Goal: Task Accomplishment & Management: Use online tool/utility

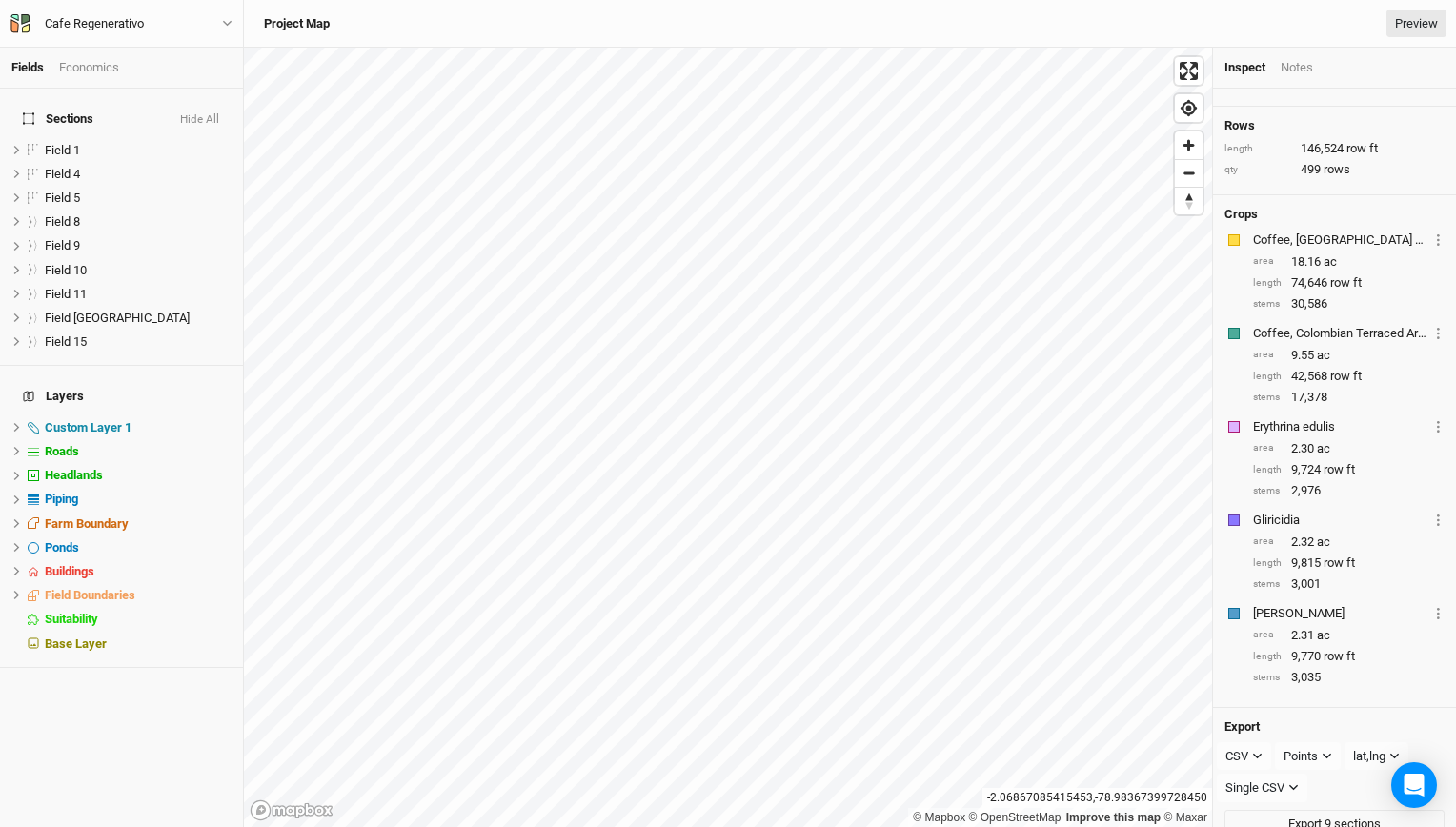
scroll to position [115, 0]
click at [74, 173] on li "Field 4 hide" at bounding box center [121, 174] width 243 height 23
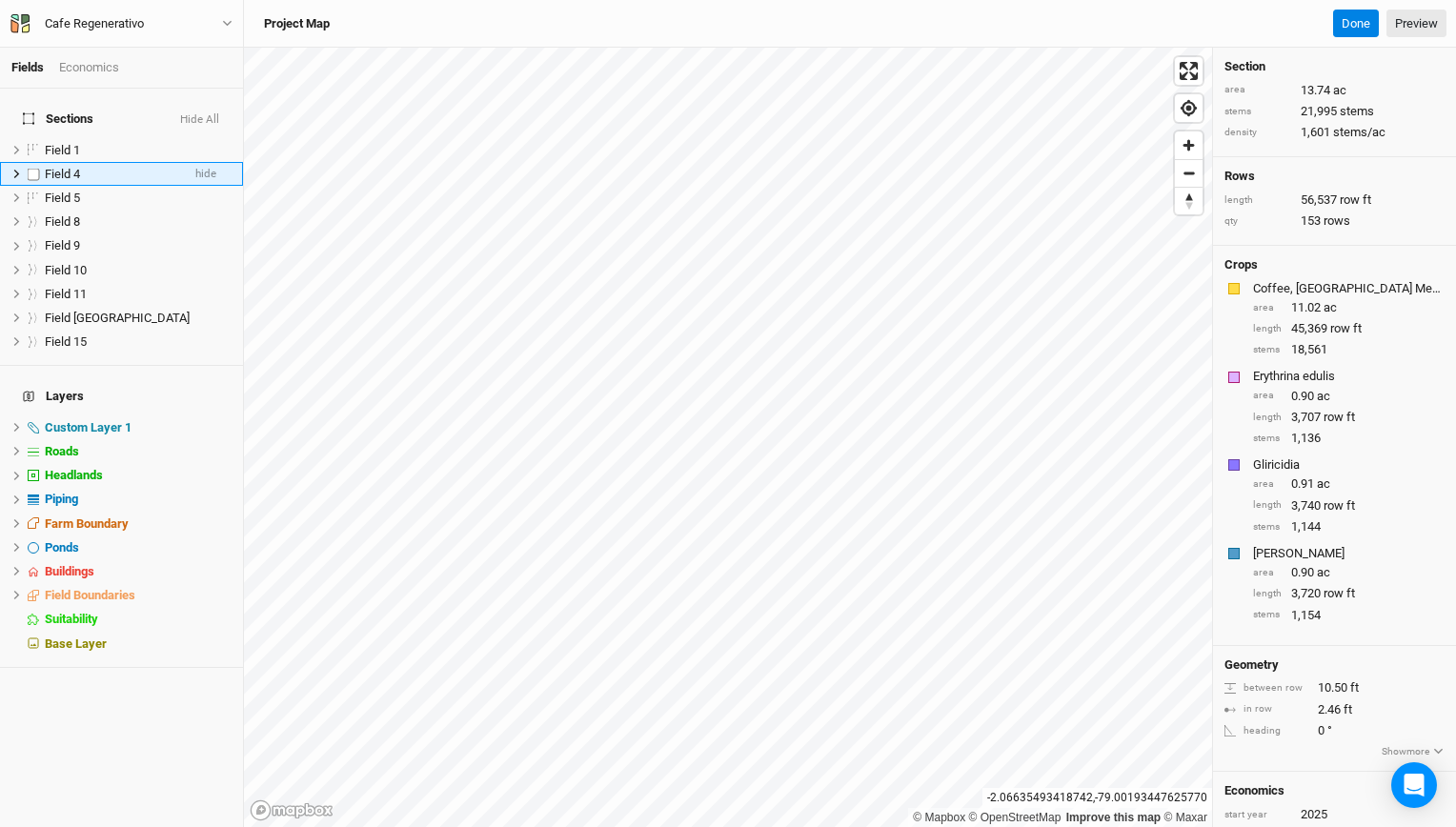
click at [65, 166] on span "Field 4" at bounding box center [63, 173] width 35 height 15
click at [44, 162] on label at bounding box center [33, 174] width 23 height 23
click at [40, 167] on input "checkbox" at bounding box center [33, 173] width 13 height 13
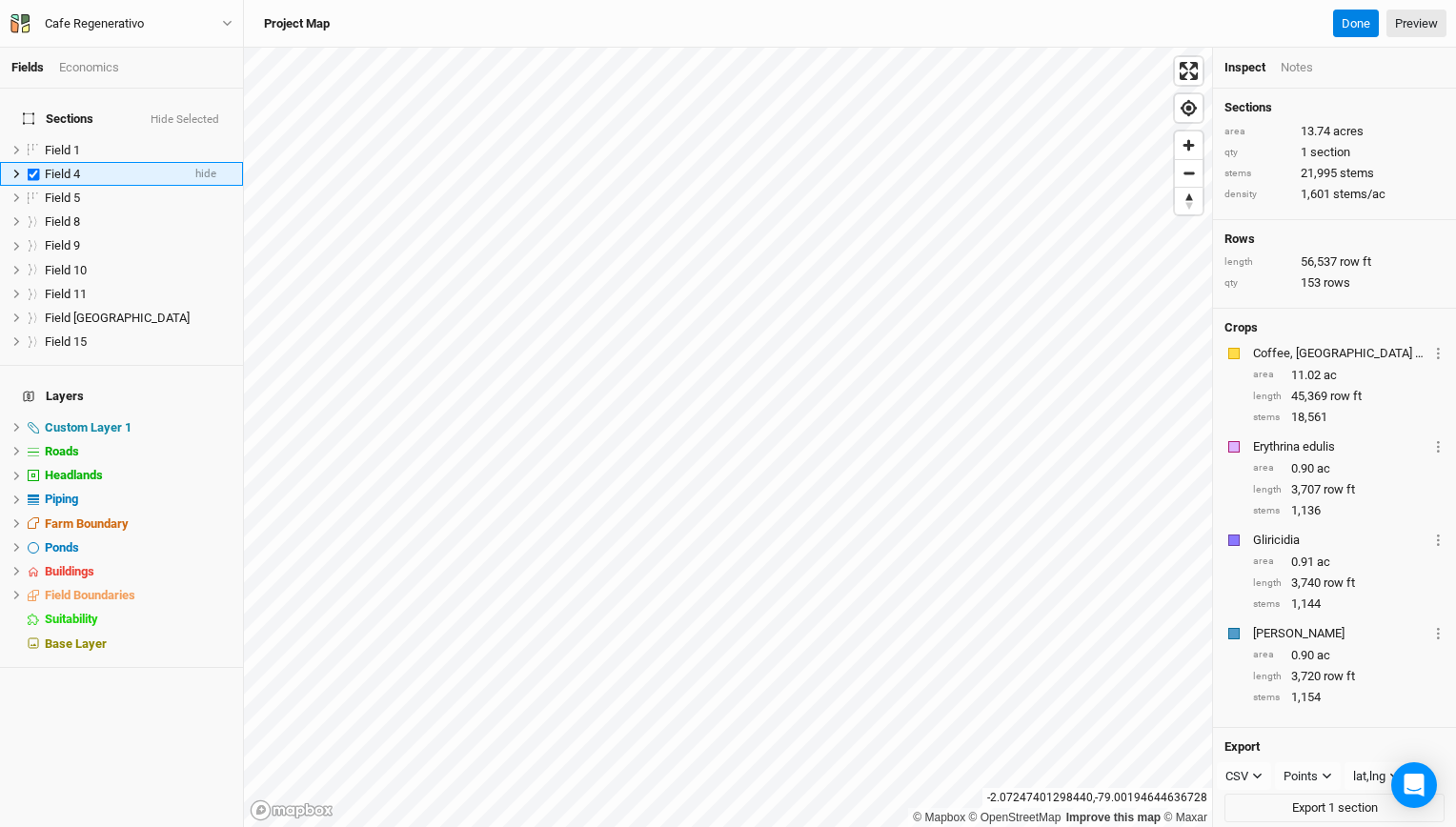
click at [70, 166] on span "Field 4" at bounding box center [63, 173] width 35 height 15
checkbox input "false"
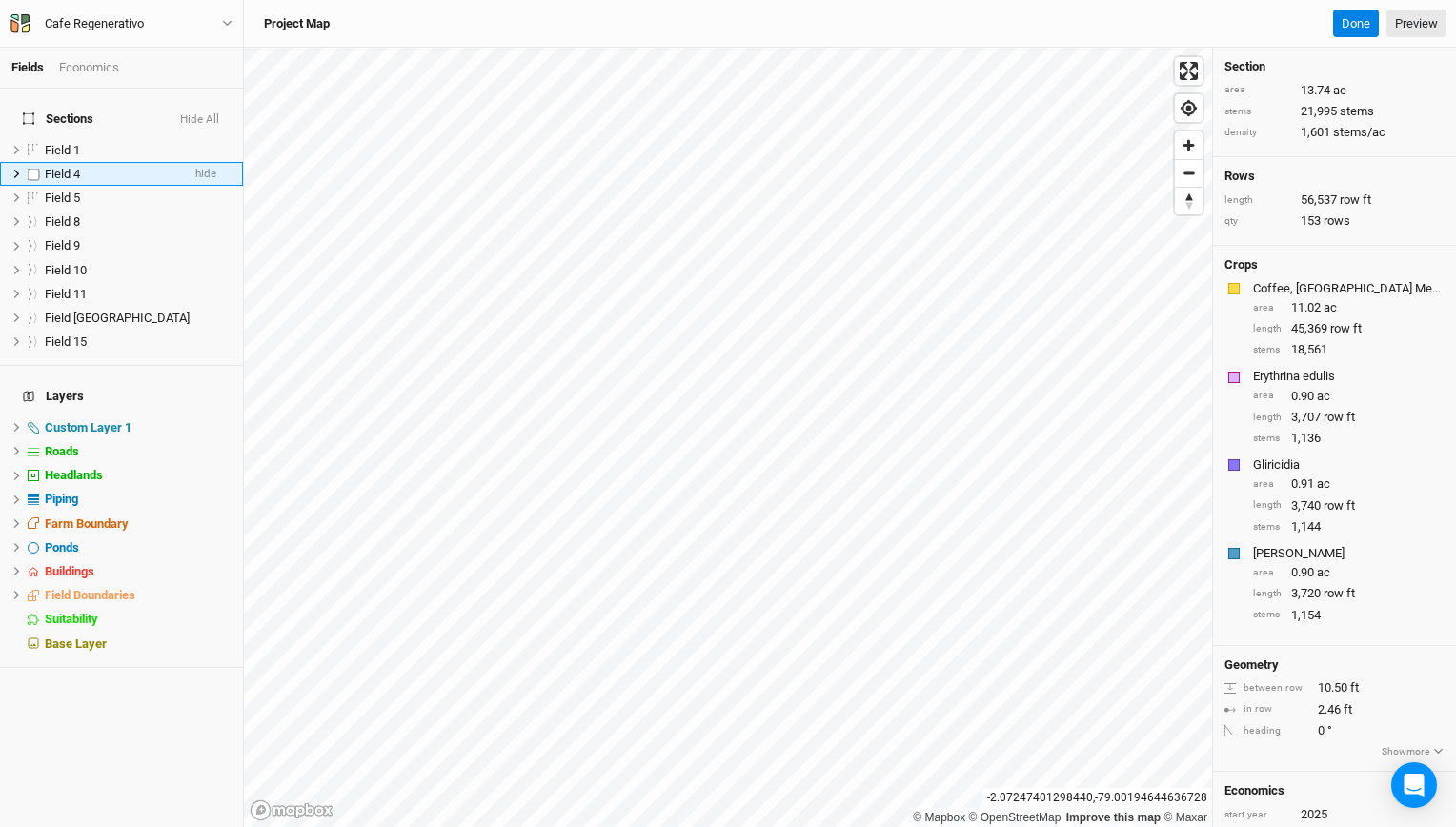
click at [70, 170] on li "Field 4 hide" at bounding box center [121, 174] width 243 height 23
click at [121, 166] on div "Field 4" at bounding box center [113, 174] width 135 height 16
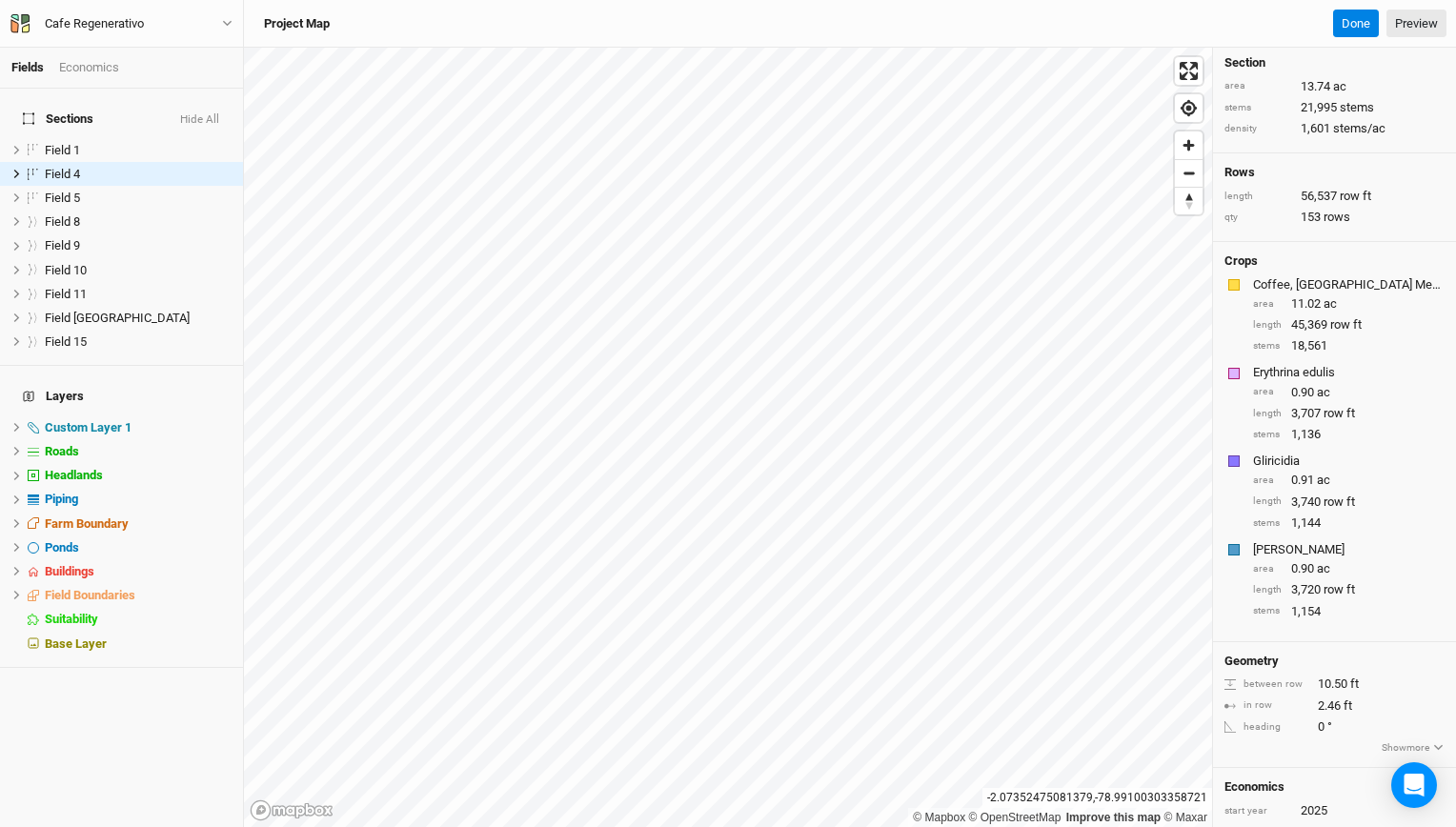
scroll to position [0, 0]
click at [65, 197] on li "Field 5 hide" at bounding box center [121, 198] width 243 height 23
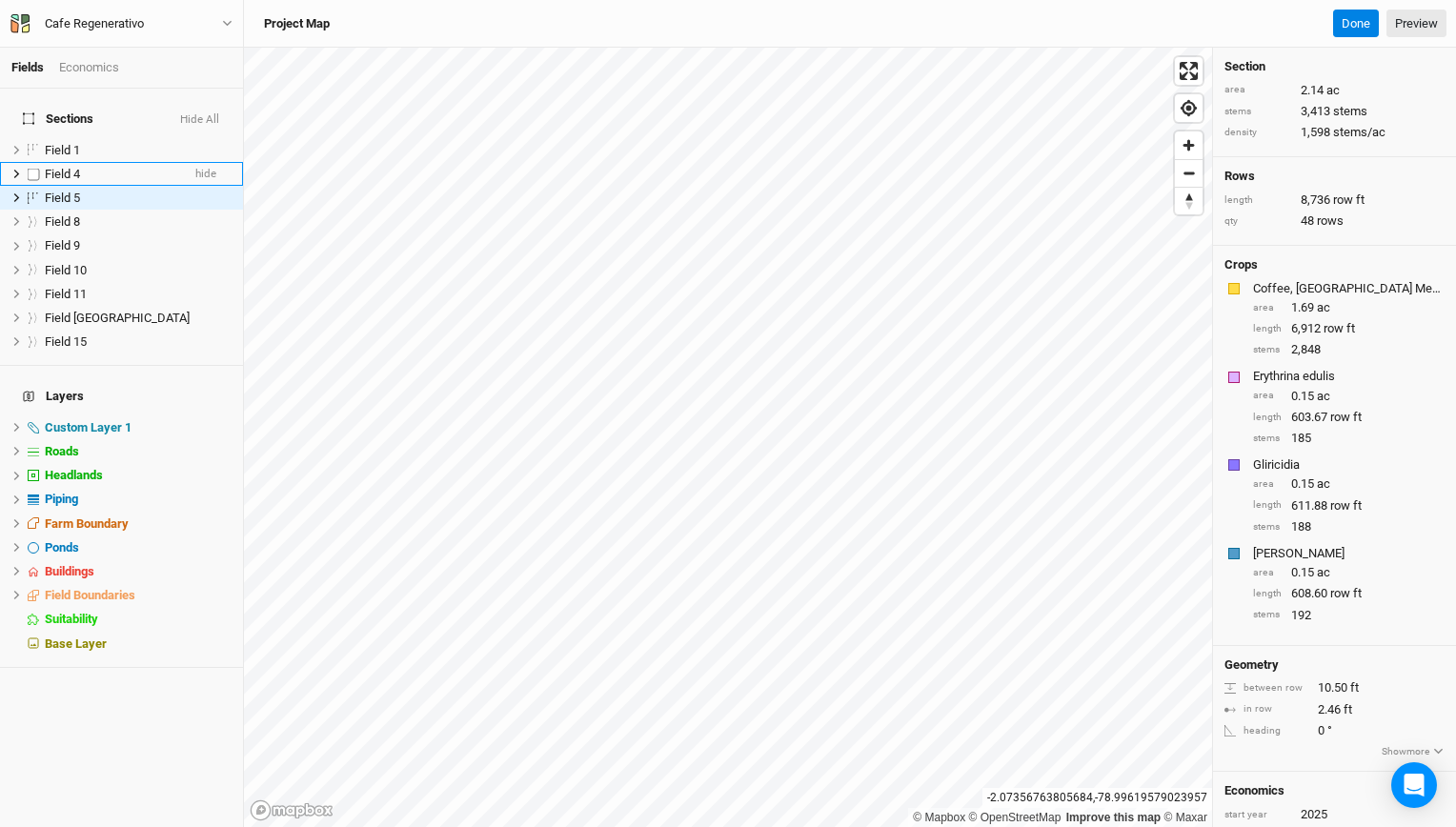
click at [76, 166] on span "Field 4" at bounding box center [63, 173] width 35 height 15
click at [80, 143] on span "Field 1" at bounding box center [63, 150] width 35 height 15
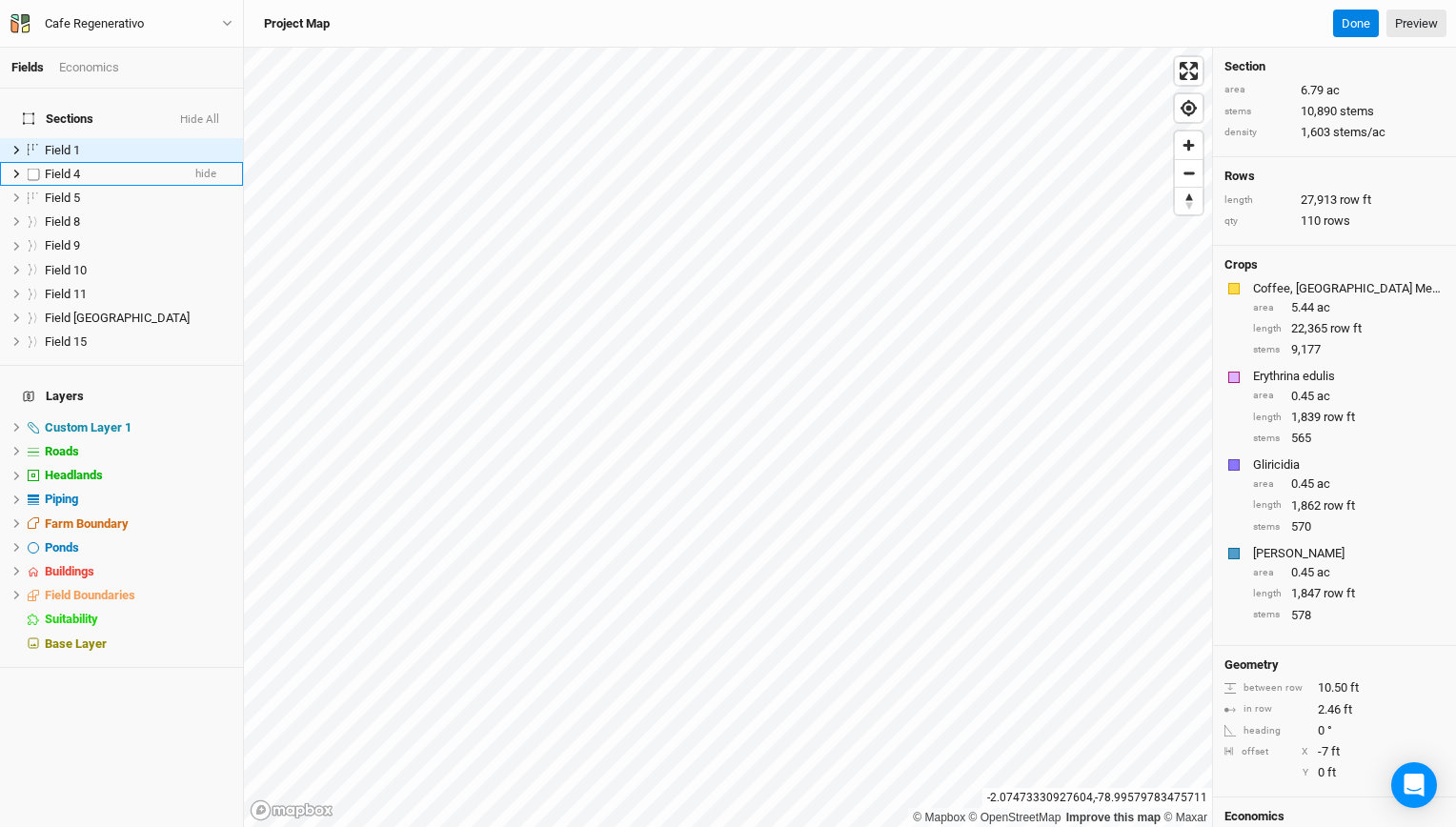
click at [83, 166] on div "Field 4" at bounding box center [113, 174] width 135 height 16
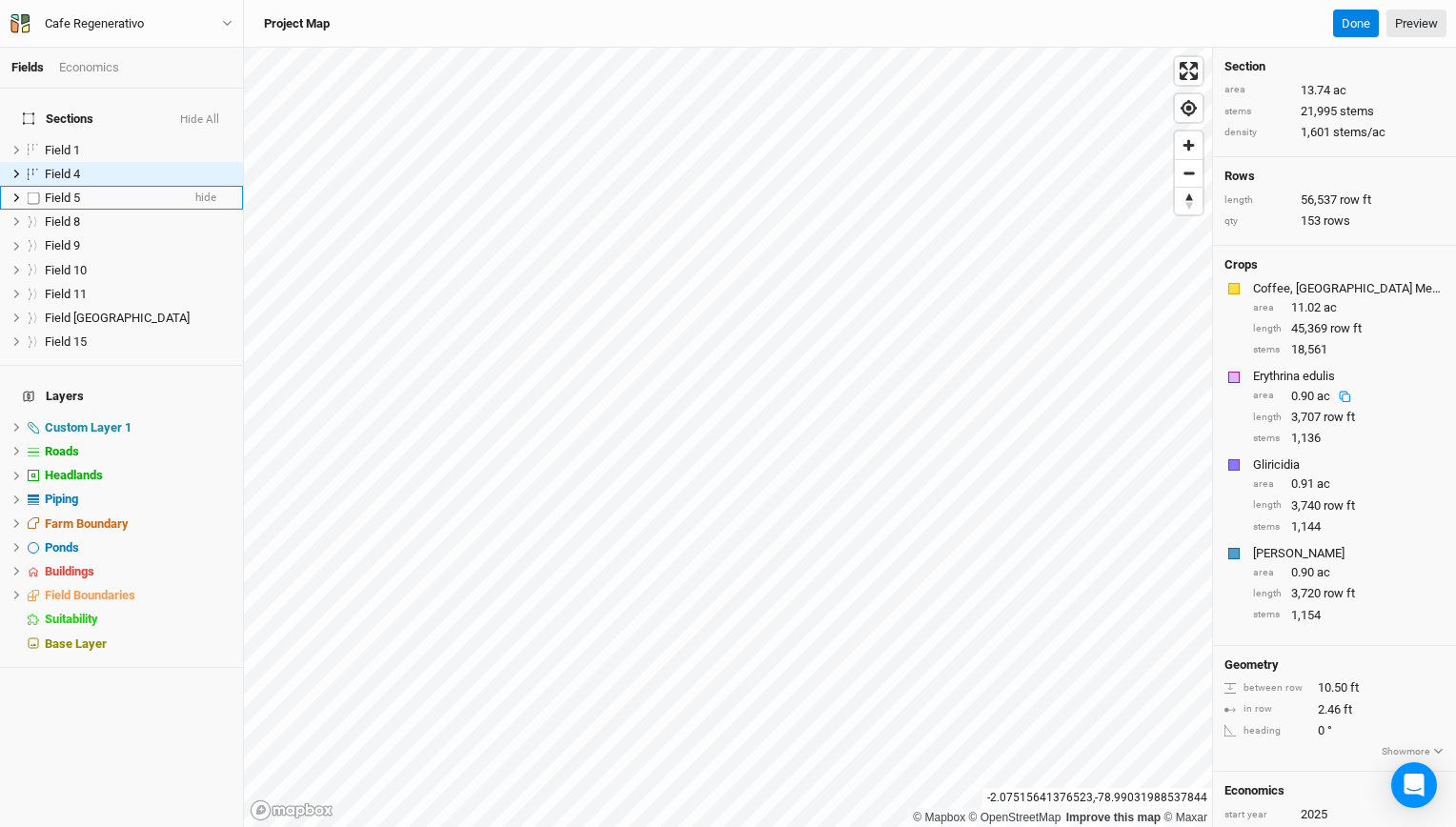
click at [86, 197] on ul "Field 1 hide Field 4 hide Field 5 hide Field 8 [GEOGRAPHIC_DATA] 9 [GEOGRAPHIC_…" at bounding box center [121, 246] width 243 height 216
click at [79, 143] on span "Field 1" at bounding box center [63, 150] width 35 height 15
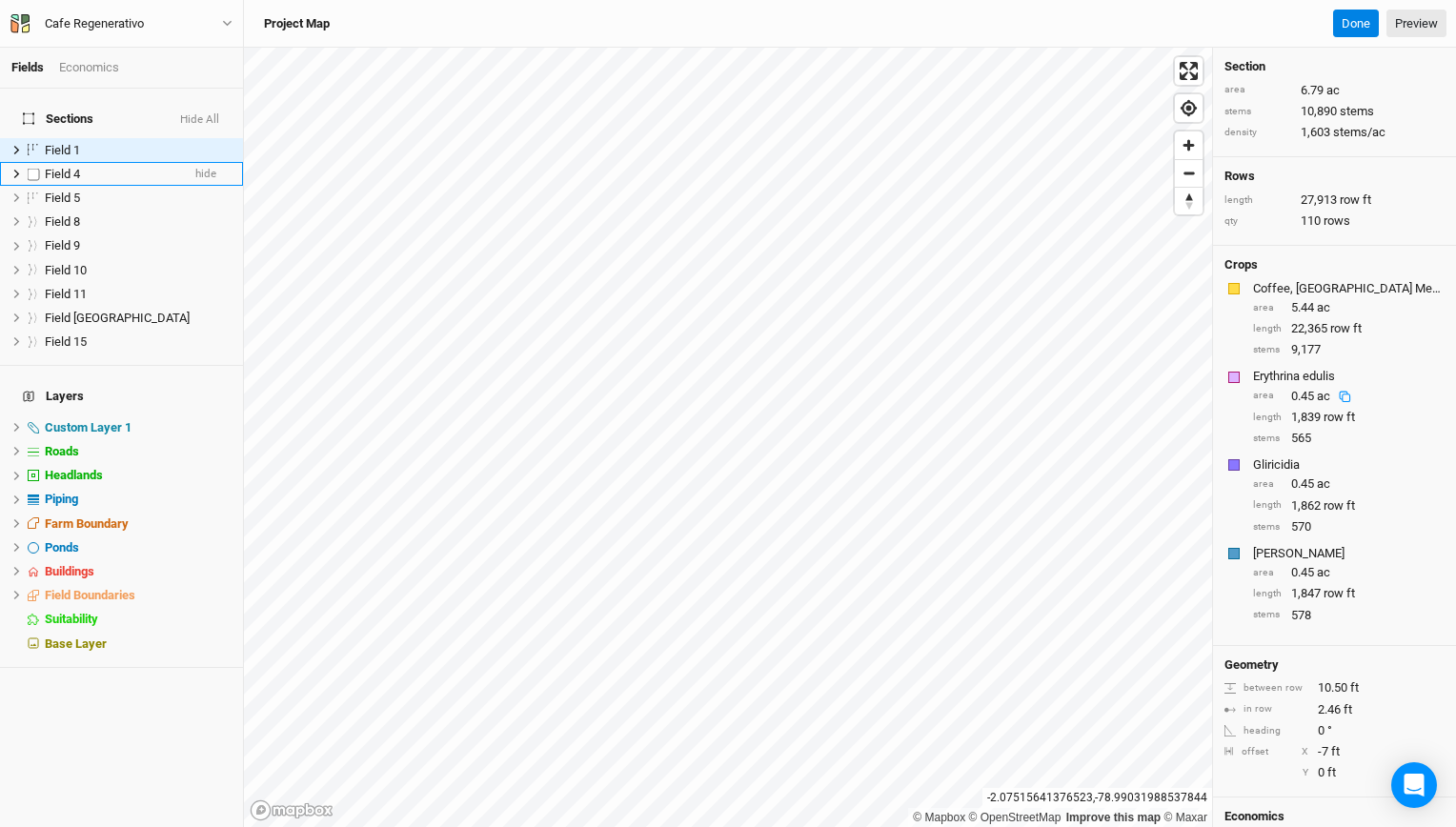
click at [76, 166] on span "Field 4" at bounding box center [63, 173] width 35 height 15
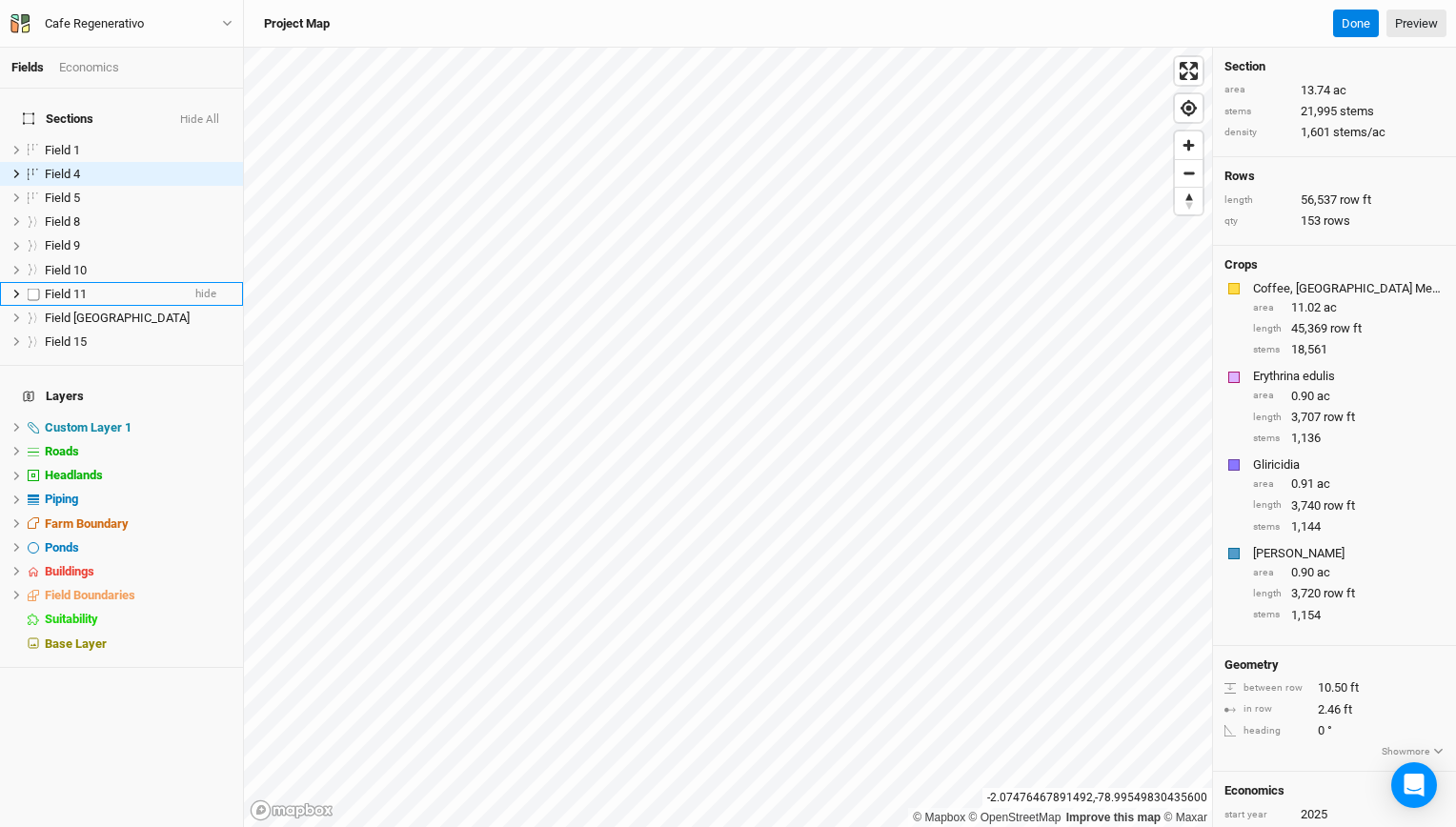
click at [67, 287] on span "Field 11" at bounding box center [66, 294] width 42 height 15
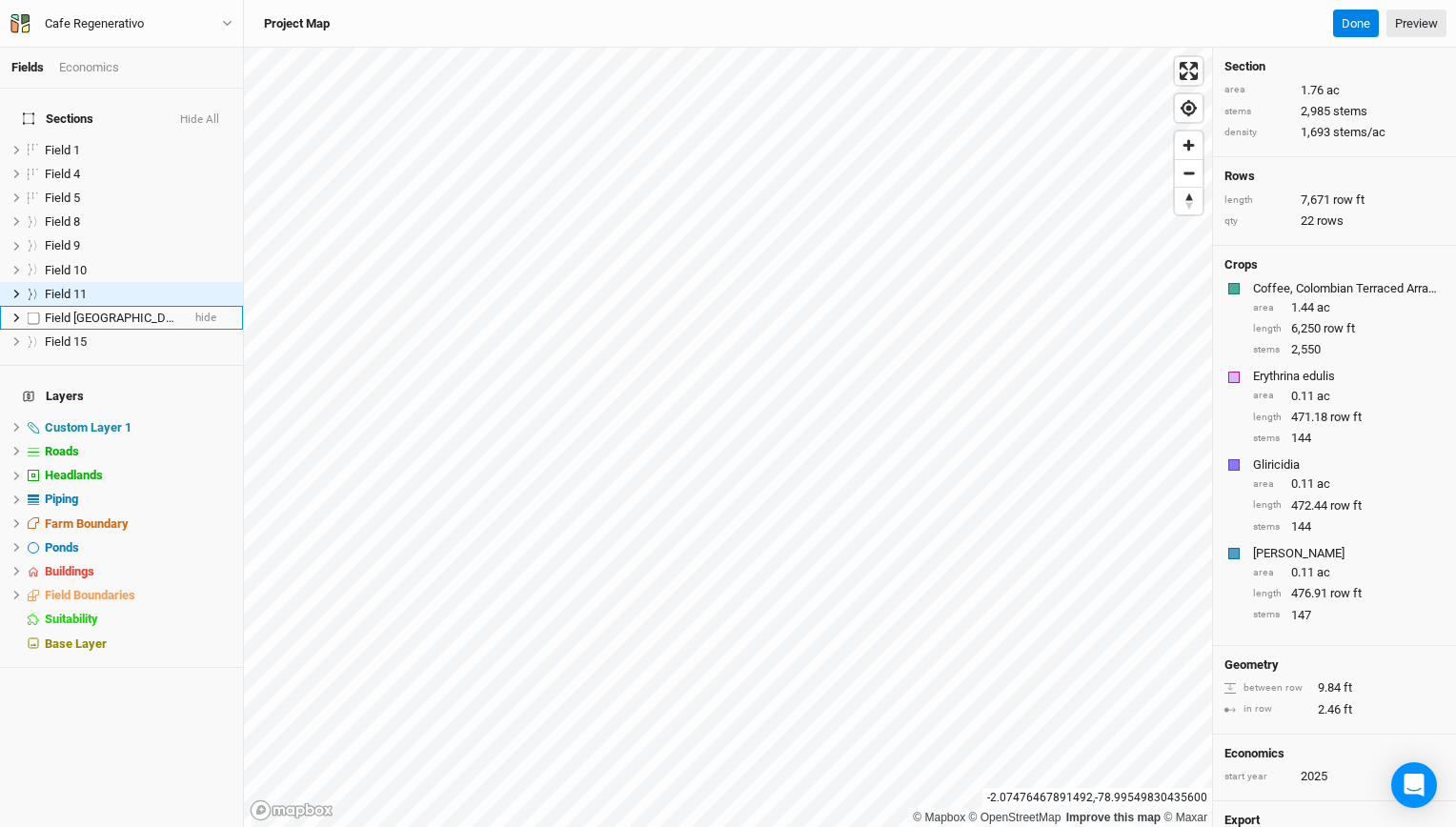
click at [72, 311] on span "Field [GEOGRAPHIC_DATA]" at bounding box center [117, 318] width 145 height 15
click at [80, 287] on span "Field 11" at bounding box center [66, 294] width 42 height 15
click at [88, 311] on span "Field [GEOGRAPHIC_DATA]" at bounding box center [117, 318] width 145 height 15
click at [55, 287] on span "Field 11" at bounding box center [66, 294] width 42 height 15
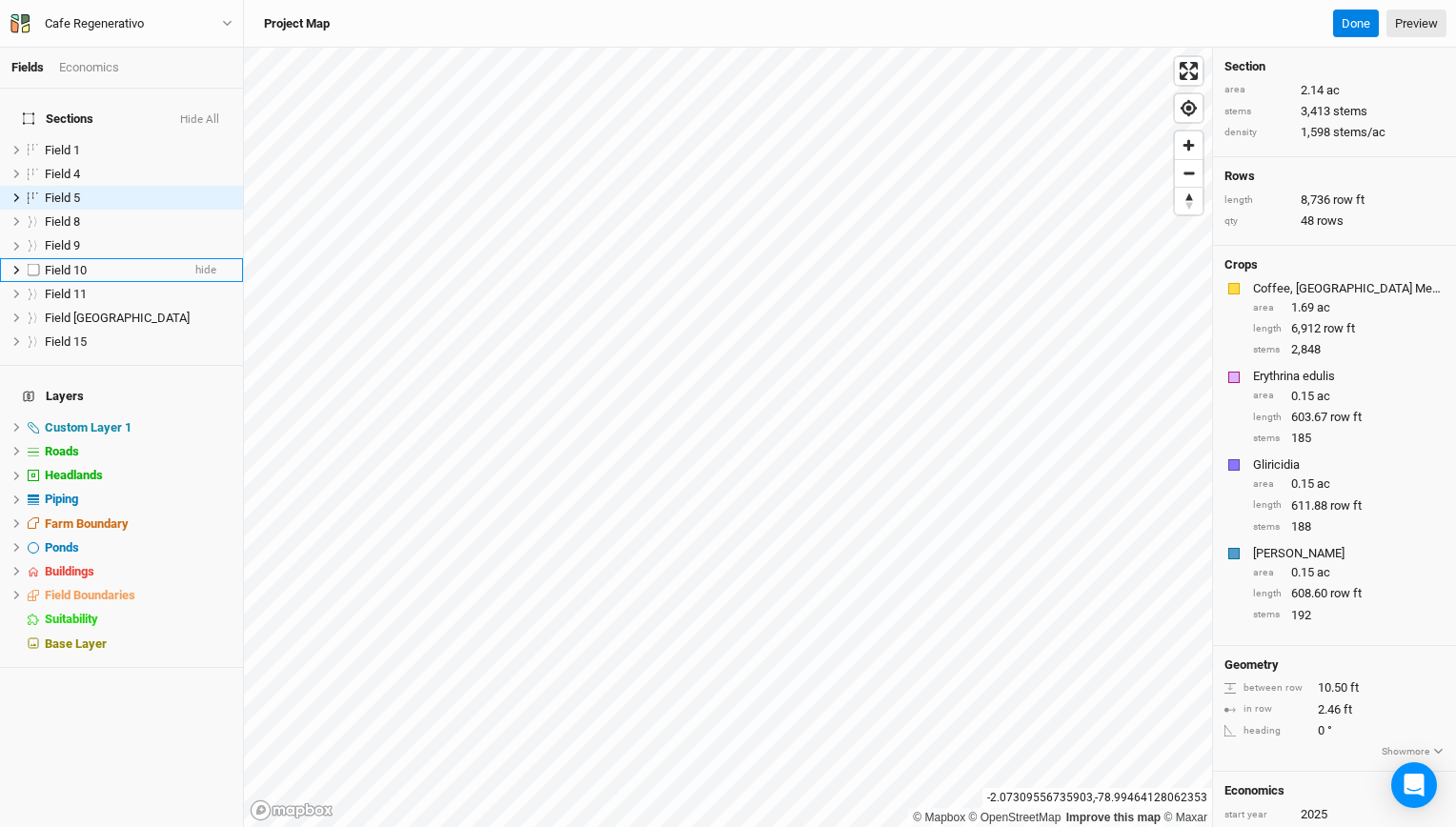
click at [54, 264] on span "Field 10" at bounding box center [66, 270] width 42 height 15
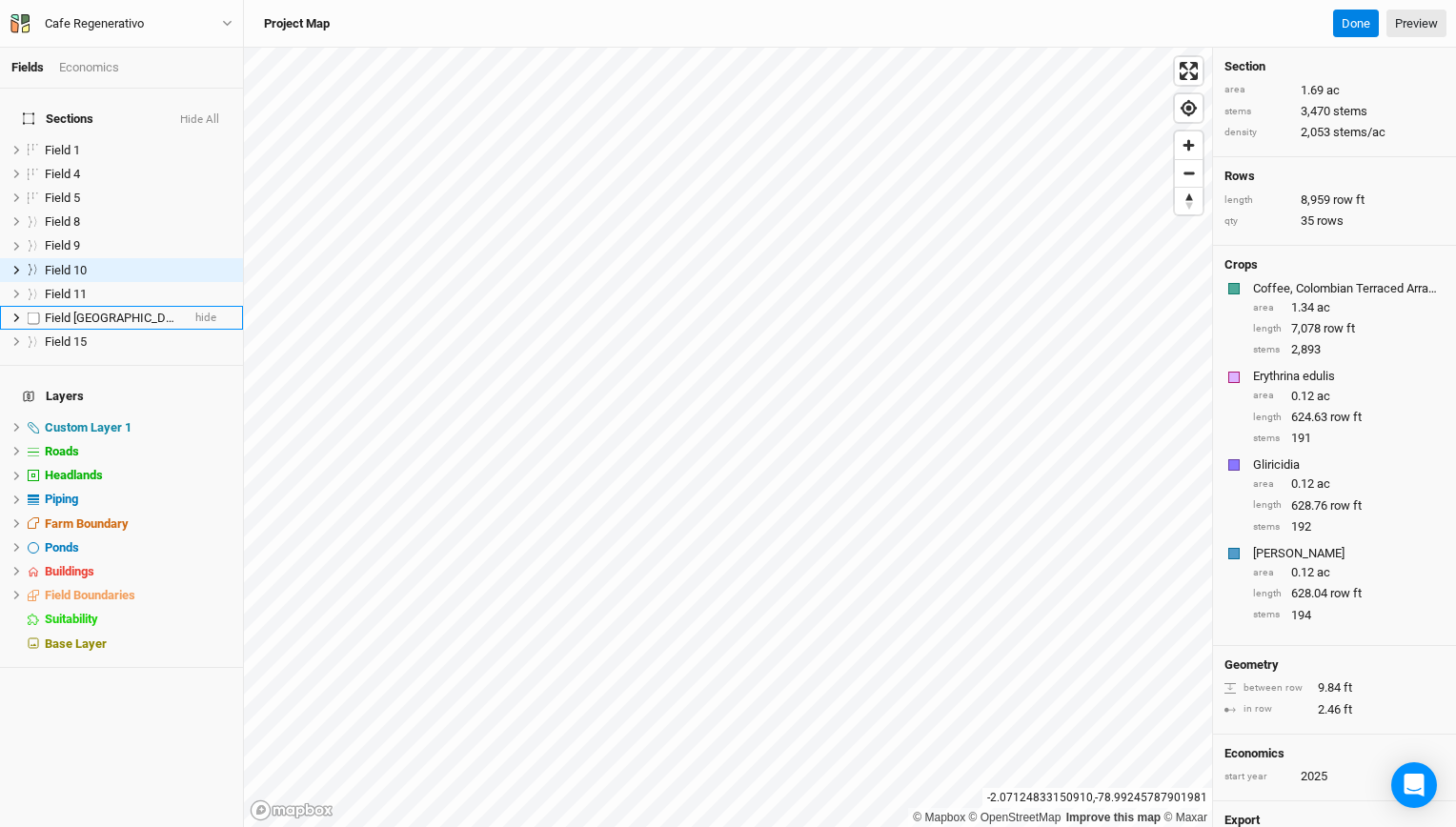
click at [102, 311] on span "Field [GEOGRAPHIC_DATA]" at bounding box center [117, 318] width 145 height 15
click at [68, 287] on span "Field 11" at bounding box center [66, 294] width 42 height 15
click at [172, 692] on div "Fields Economics Sections Hide All Field 1 hide Field 4 hide Field 5 hide Field…" at bounding box center [728, 413] width 1456 height 827
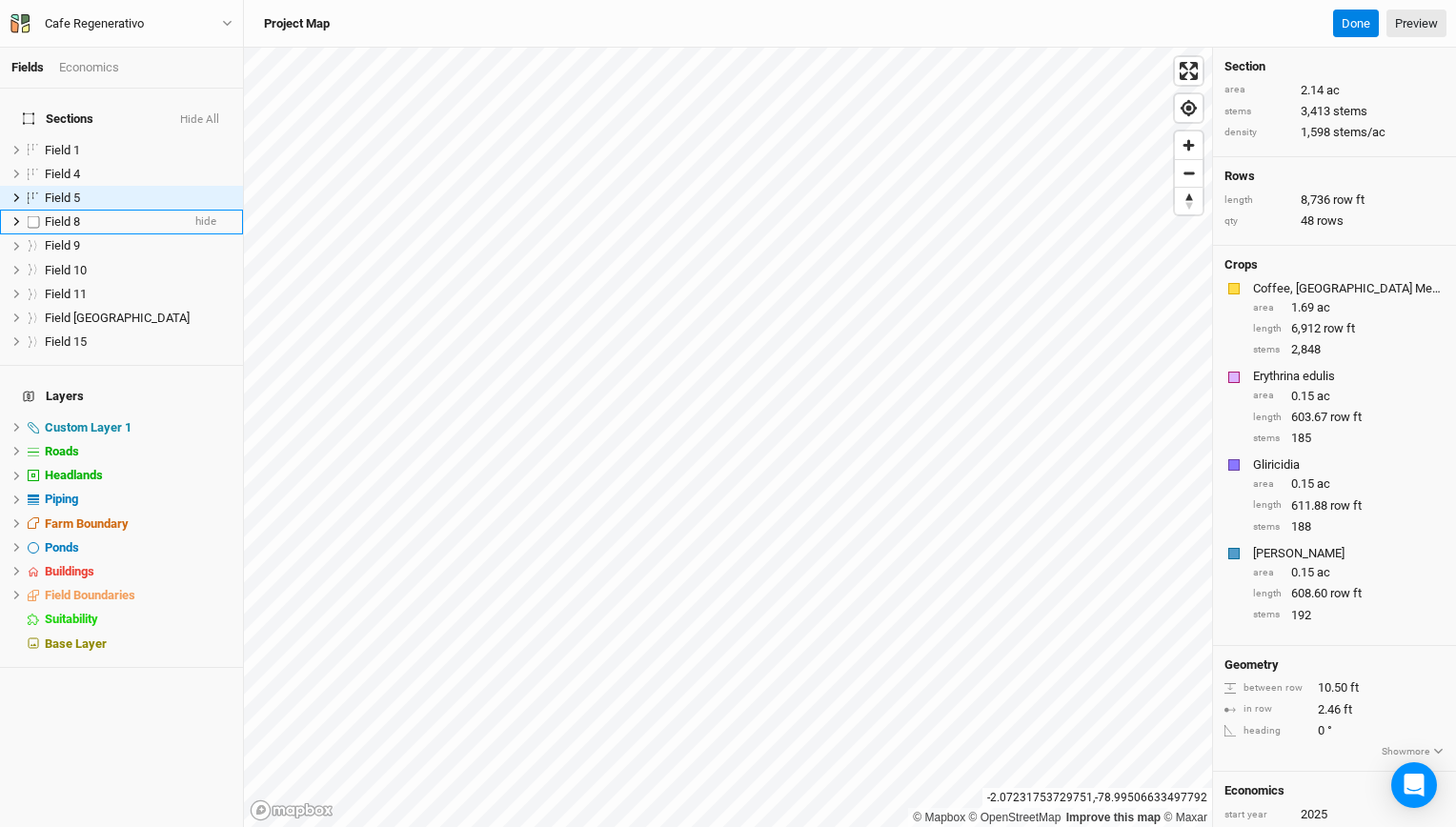
click at [108, 214] on div "Field 8" at bounding box center [113, 222] width 135 height 16
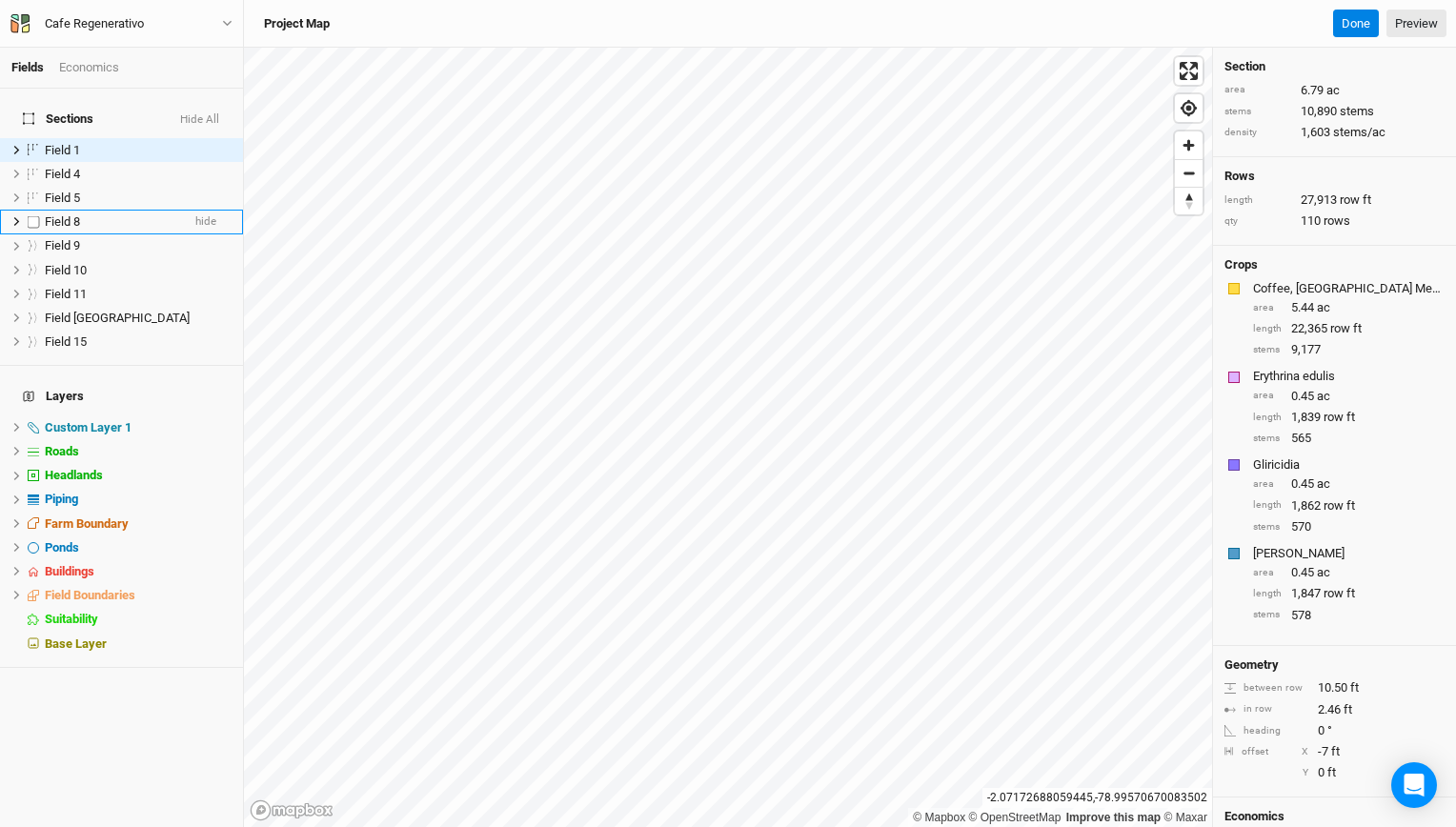
click at [74, 217] on li "Field 8 hide" at bounding box center [121, 221] width 243 height 23
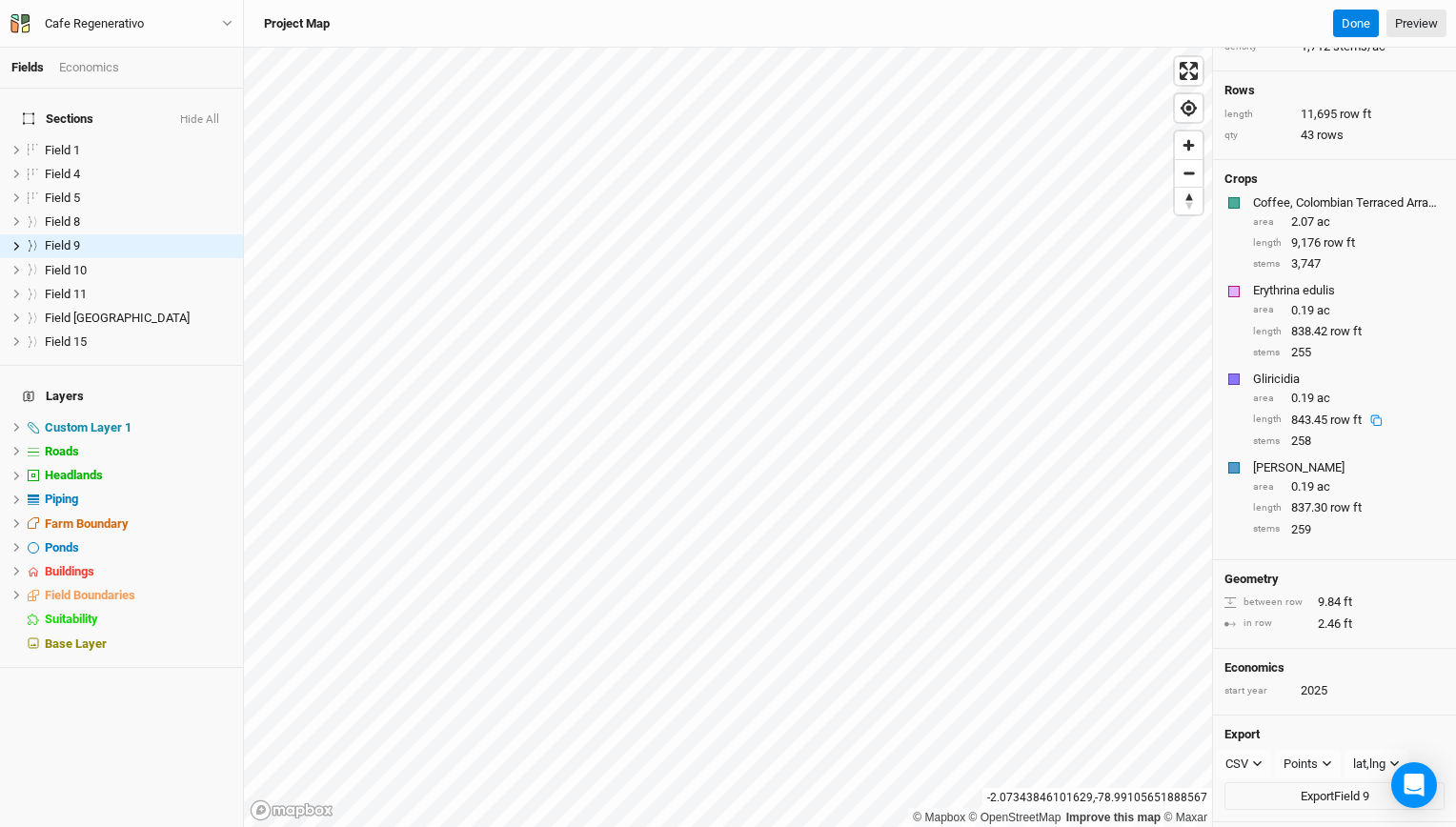
scroll to position [124, 0]
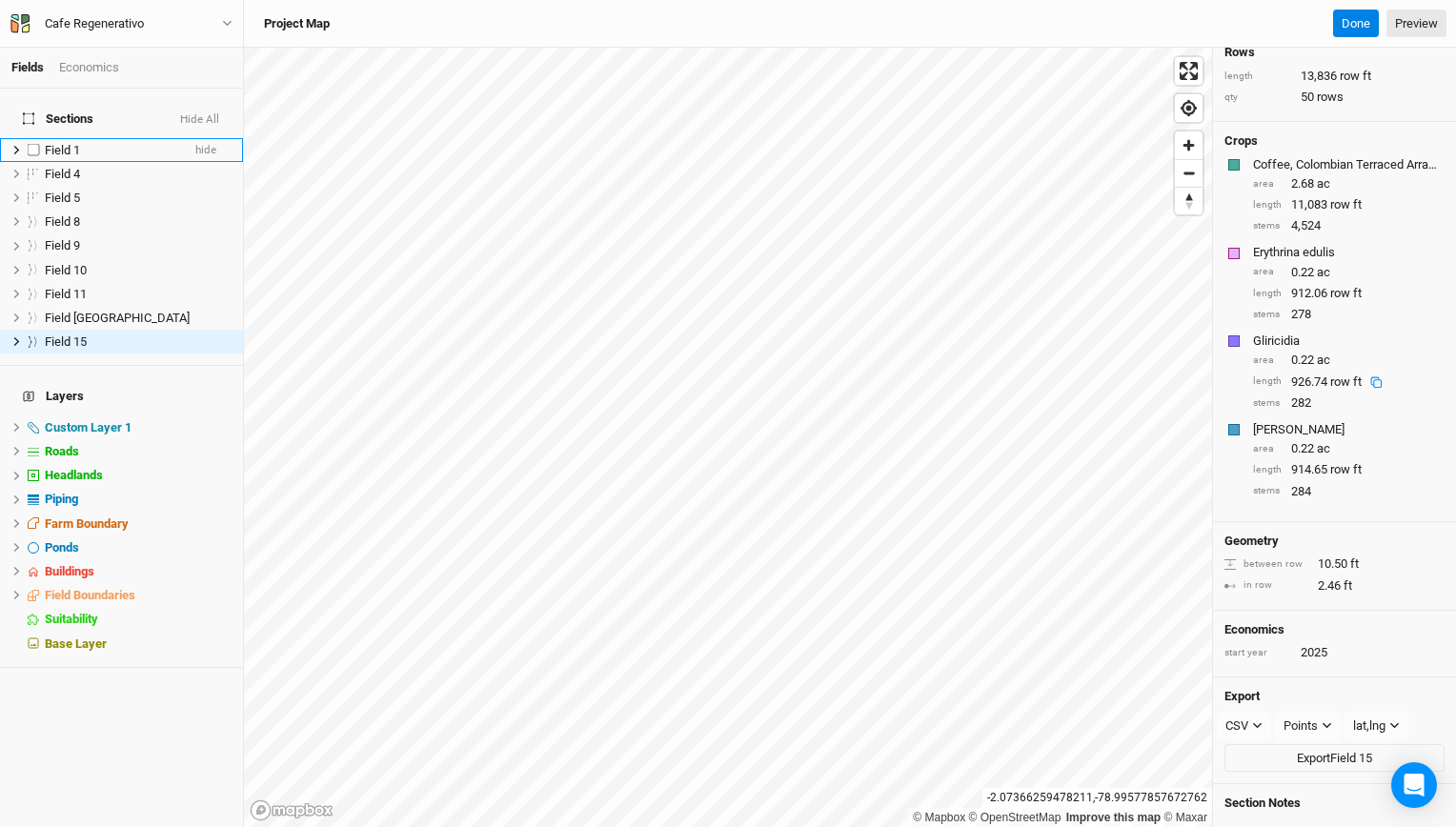
click at [84, 146] on li "Field 1 hide" at bounding box center [121, 150] width 243 height 23
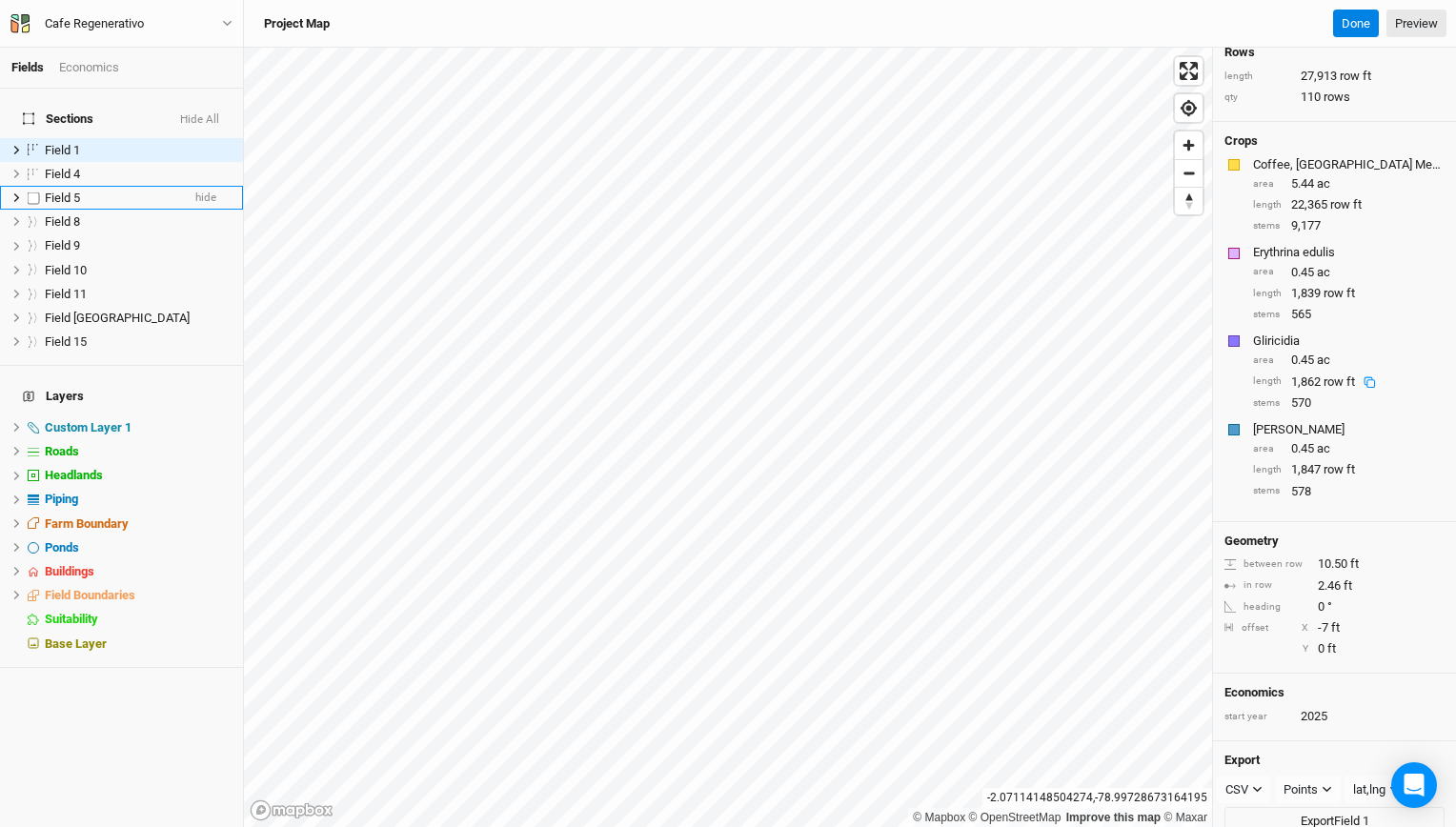
click at [69, 191] on span "Field 5" at bounding box center [63, 198] width 35 height 15
